Goal: Task Accomplishment & Management: Manage account settings

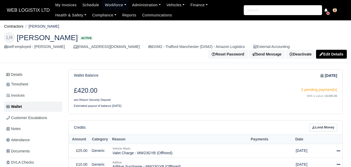
scroll to position [198, 0]
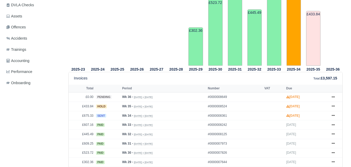
scroll to position [158, 0]
click at [335, 114] on link at bounding box center [333, 116] width 8 height 7
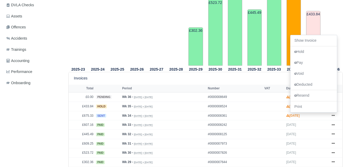
click at [105, 26] on tr "2025-24" at bounding box center [98, 10] width 20 height 111
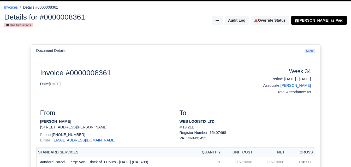
scroll to position [3, 0]
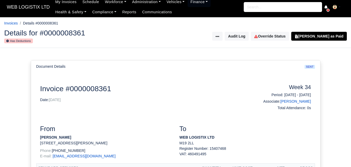
drag, startPoint x: 0, startPoint y: 0, endPoint x: 341, endPoint y: 51, distance: 344.4
click at [341, 51] on html "WEB LOGISTIX LTD My Invoices Schedule Workforce Manpower Expiring Documents Lea…" at bounding box center [175, 80] width 351 height 167
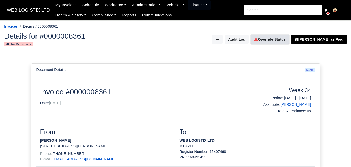
click at [286, 41] on link "Override Status" at bounding box center [270, 39] width 38 height 9
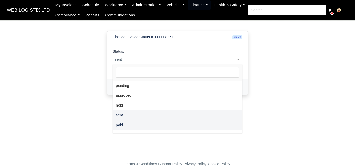
select select "paid"
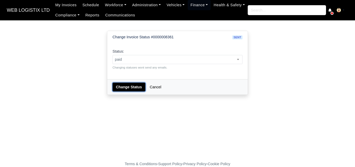
click at [125, 88] on button "Change Status" at bounding box center [128, 87] width 33 height 9
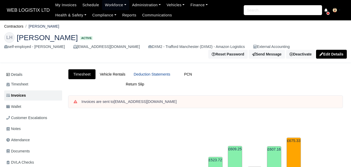
click at [159, 77] on link "Deduction Statements" at bounding box center [151, 74] width 45 height 10
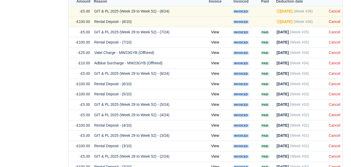
scroll to position [257, 0]
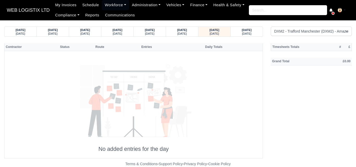
select select "1"
click at [216, 33] on small "[DATE]" at bounding box center [214, 33] width 9 height 3
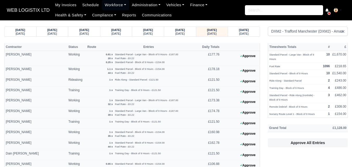
select select "1"
